Goal: Communication & Community: Answer question/provide support

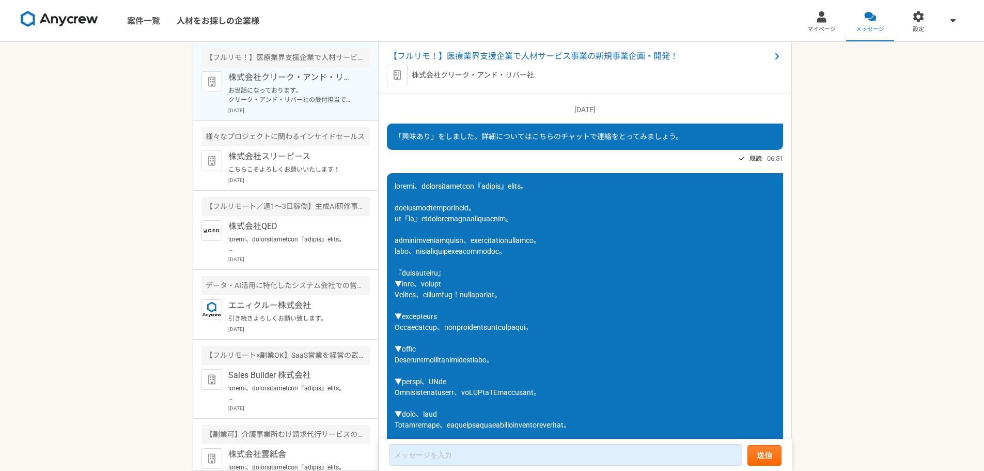
scroll to position [380, 0]
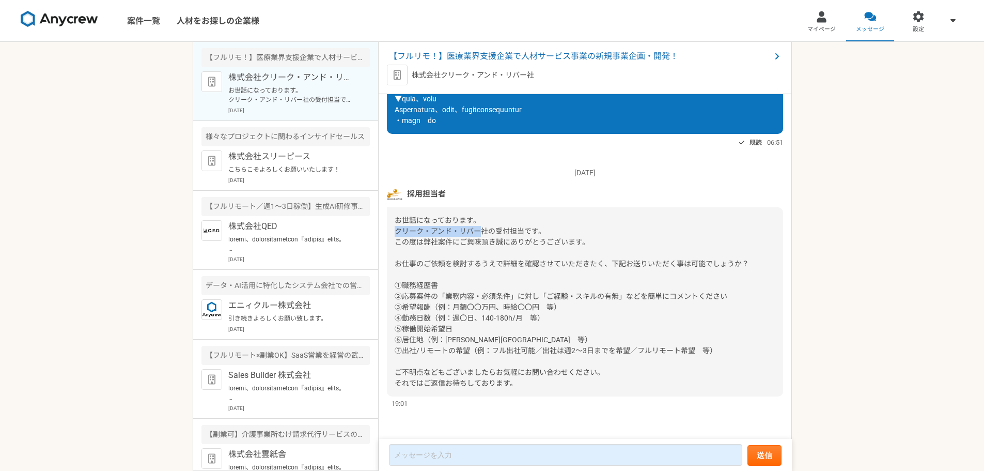
drag, startPoint x: 395, startPoint y: 230, endPoint x: 479, endPoint y: 228, distance: 84.2
click at [479, 228] on span "お世話になっております。 クリーク・アンド・リバー社の受付担当です。 この度は弊社案件にご興味頂き誠にありがとうございます。 お仕事のご依頼を検討するうえで詳…" at bounding box center [572, 301] width 354 height 171
copy span "クリーク・アンド・リバー"
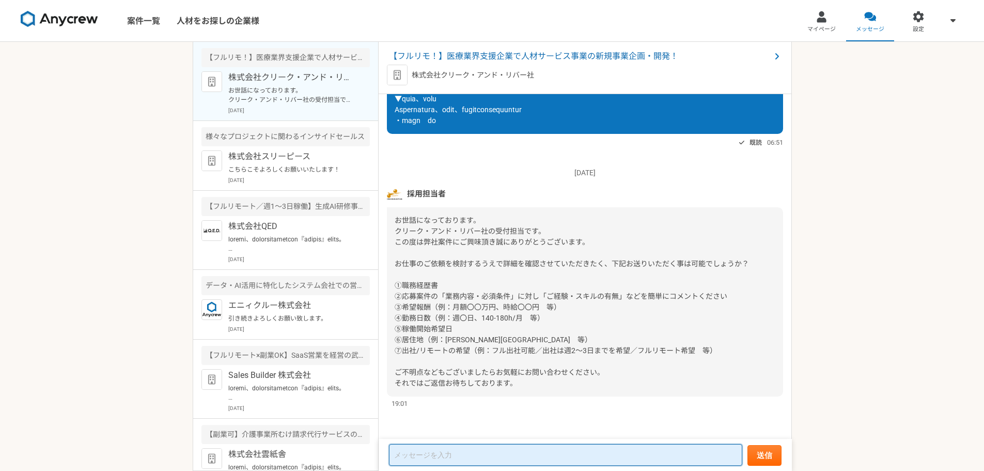
click at [437, 449] on textarea at bounding box center [565, 455] width 353 height 22
paste textarea "クリーク・アンド・リバー"
click at [521, 458] on textarea "クリーク・アンド・リバー" at bounding box center [565, 455] width 353 height 21
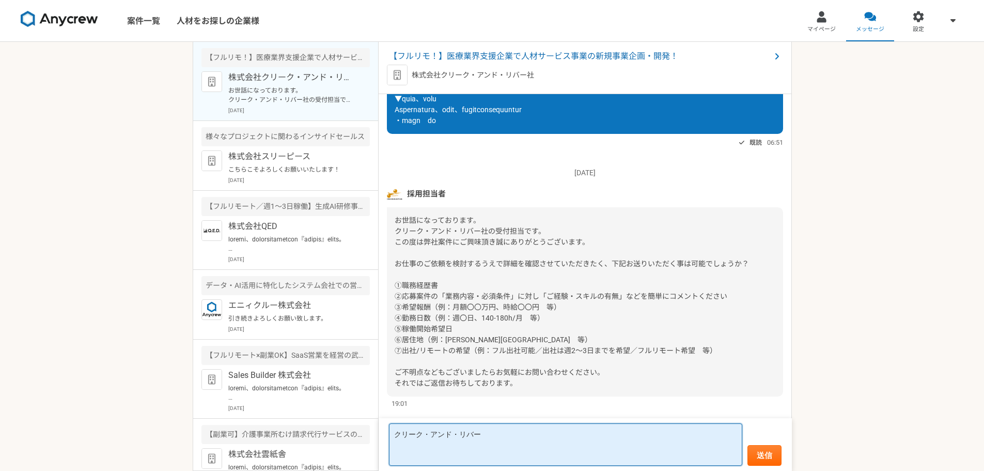
click at [513, 443] on textarea "クリーク・アンド・リバー" at bounding box center [565, 444] width 353 height 42
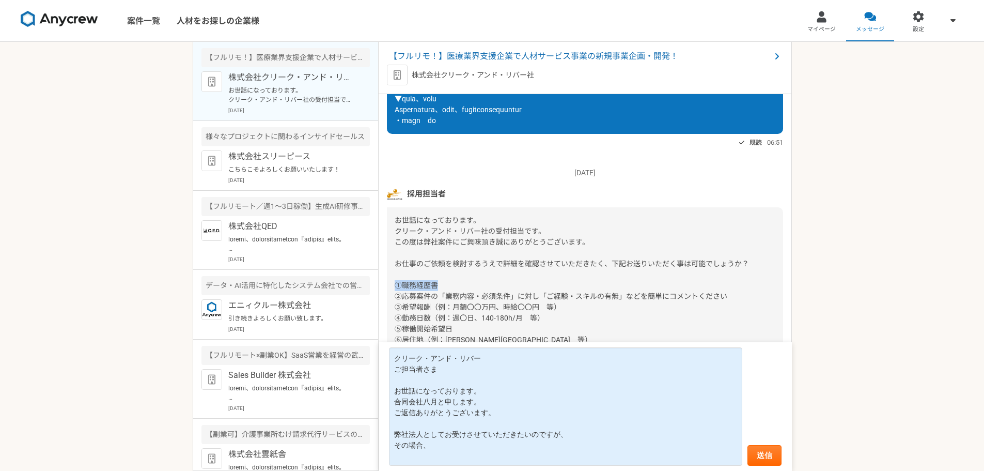
drag, startPoint x: 439, startPoint y: 282, endPoint x: 384, endPoint y: 283, distance: 54.2
click at [384, 283] on div "[DATE] 「興味あり」をしました。詳細についてはこちらのチャットで連絡をとってみましょう。 既読 06:51 既読 06:51 [DATE] 採用担当者 …" at bounding box center [585, 267] width 413 height 346
copy span "①職務経歴書"
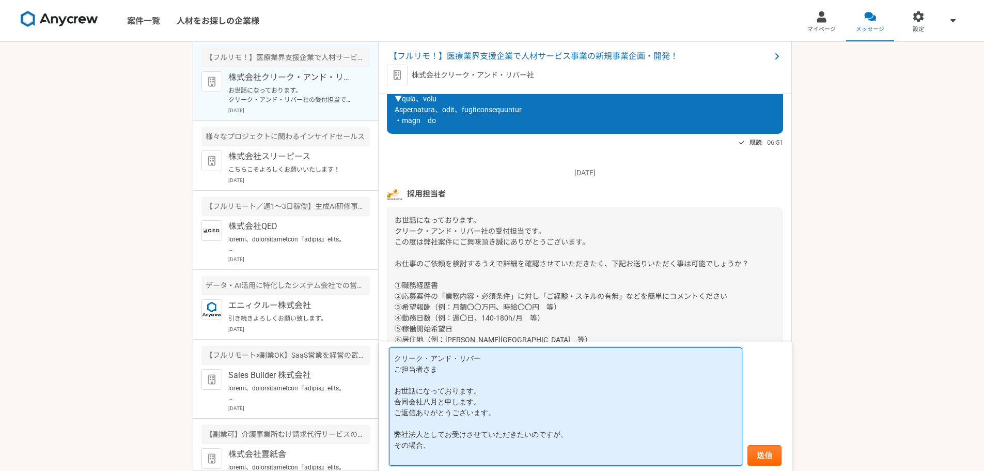
click at [458, 448] on textarea "クリーク・アンド・リバー ご担当者さま お世話になっております。 合同会社八月と申します。 ご返信ありがとうございます。 弊社法人としてお受けさせていただきた…" at bounding box center [565, 406] width 353 height 118
paste textarea "①職務経歴書"
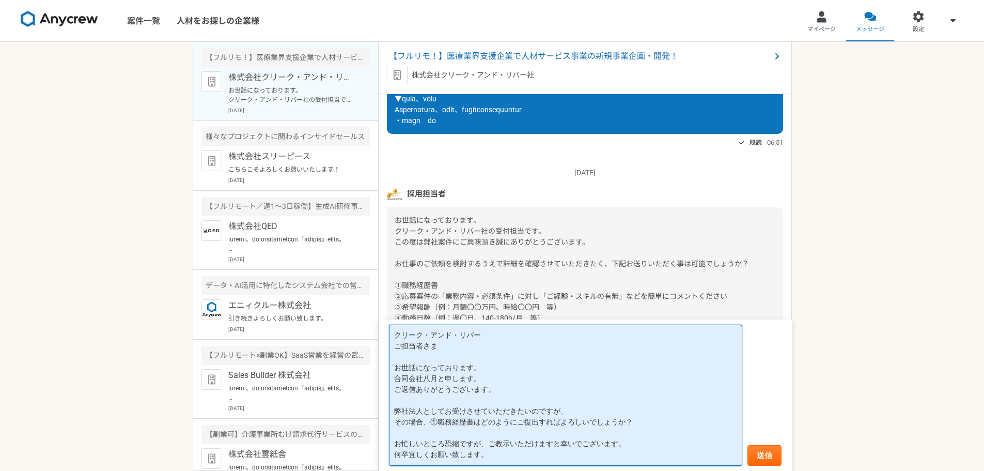
type textarea "クリーク・アンド・リバー ご担当者さま お世話になっております。 合同会社八月と申します。 ご返信ありがとうございます。 弊社法人としてお受けさせていただきた…"
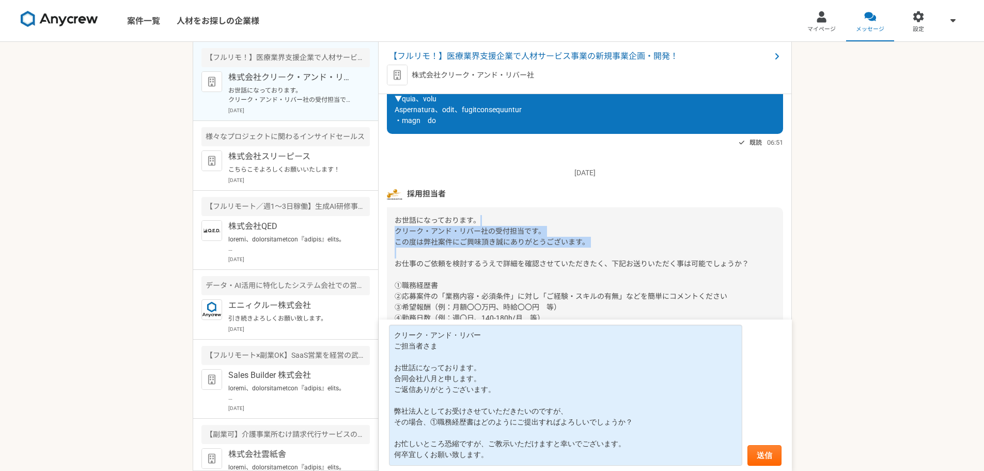
drag, startPoint x: 560, startPoint y: 252, endPoint x: 559, endPoint y: 207, distance: 44.4
click at [559, 207] on div "お世話になっております。 クリーク・アンド・リバー社の受付担当です。 この度は弊社案件にご興味頂き誠にありがとうございます。 お仕事のご依頼を検討するうえで詳…" at bounding box center [585, 301] width 396 height 189
click at [767, 457] on button "送信" at bounding box center [764, 455] width 34 height 21
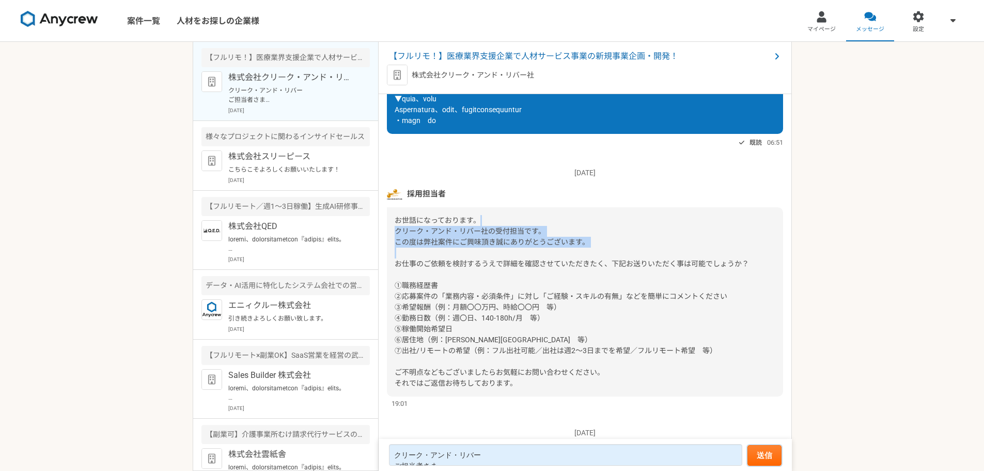
scroll to position [576, 0]
